Goal: Information Seeking & Learning: Learn about a topic

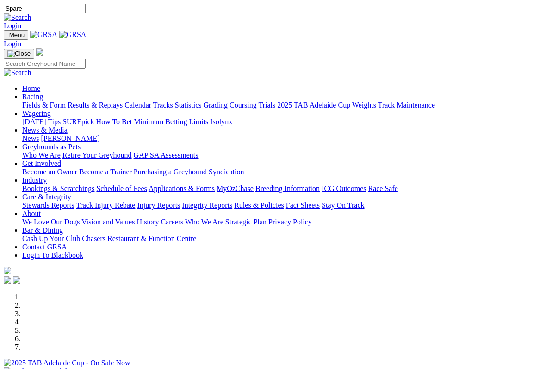
click at [31, 13] on img at bounding box center [18, 17] width 28 height 8
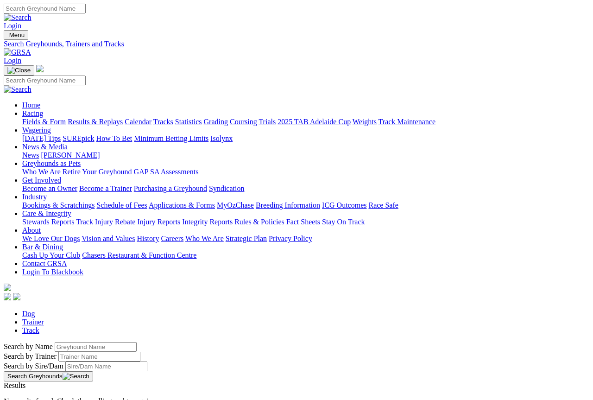
scroll to position [1, 0]
click at [86, 12] on input "Search" at bounding box center [45, 8] width 82 height 10
type input "Spare"
click at [31, 13] on img at bounding box center [18, 17] width 28 height 8
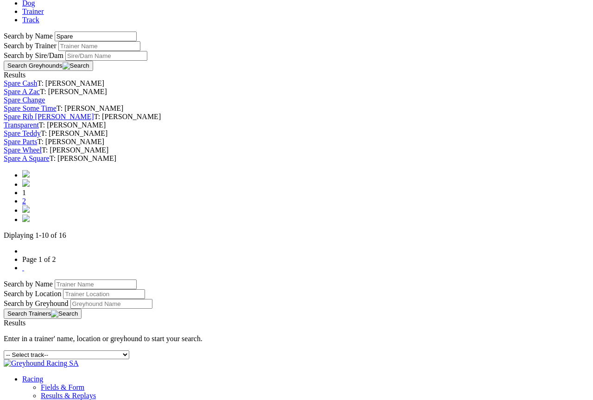
scroll to position [317, 0]
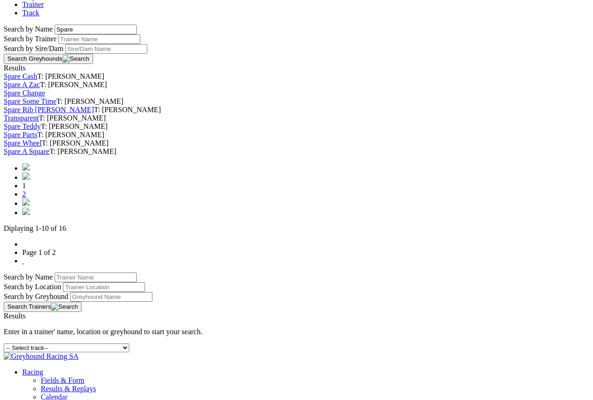
click at [26, 198] on link "2" at bounding box center [24, 194] width 4 height 8
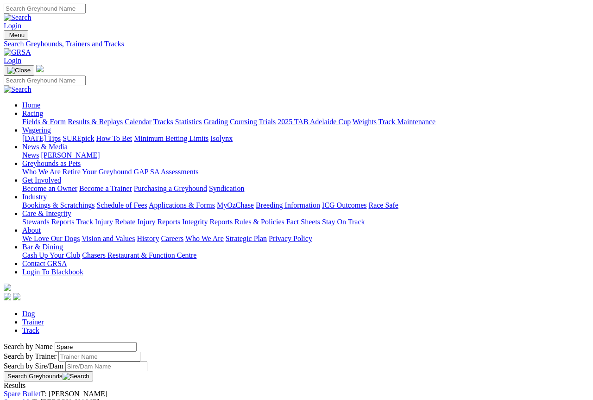
scroll to position [1, 0]
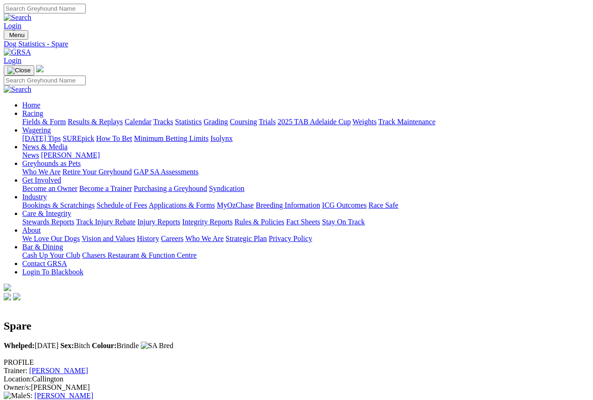
click at [36, 118] on link "Fields & Form" at bounding box center [44, 122] width 44 height 8
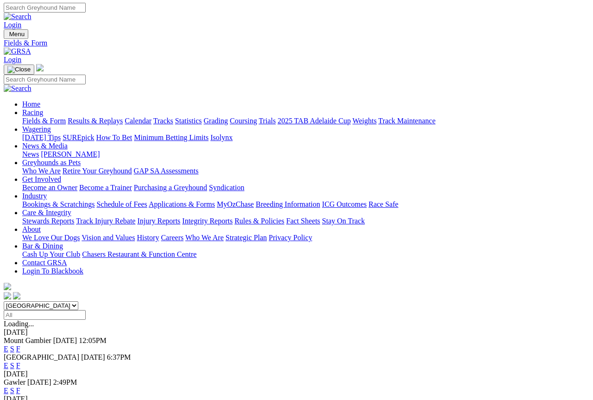
scroll to position [1, 0]
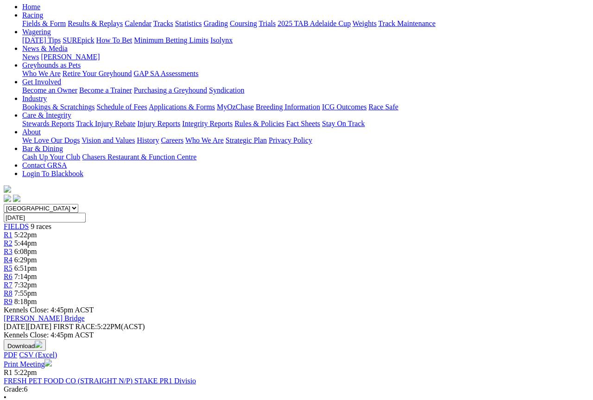
scroll to position [97, 0]
